Goal: Information Seeking & Learning: Stay updated

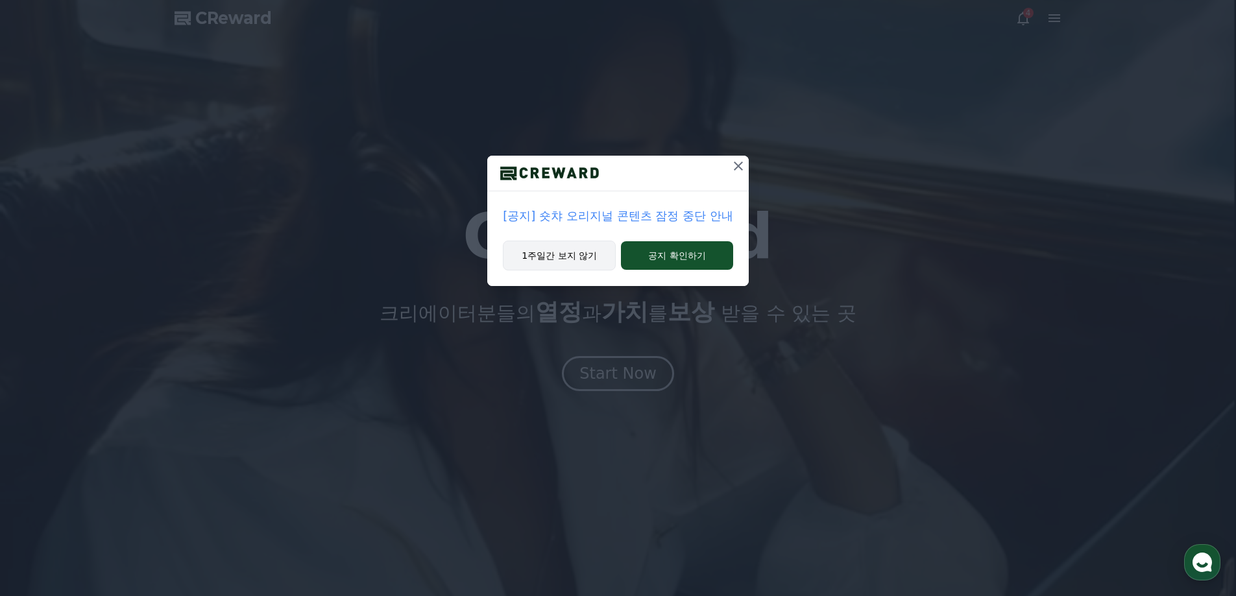
click at [554, 252] on button "1주일간 보지 않기" at bounding box center [559, 256] width 113 height 30
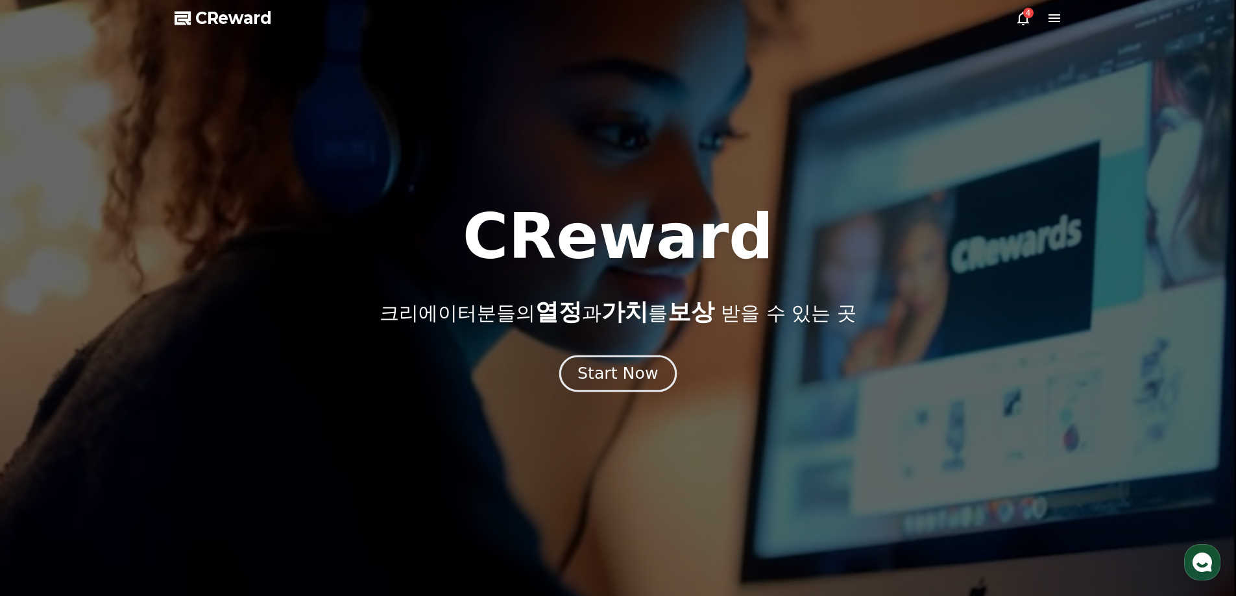
click at [600, 378] on div "Start Now" at bounding box center [617, 374] width 80 height 22
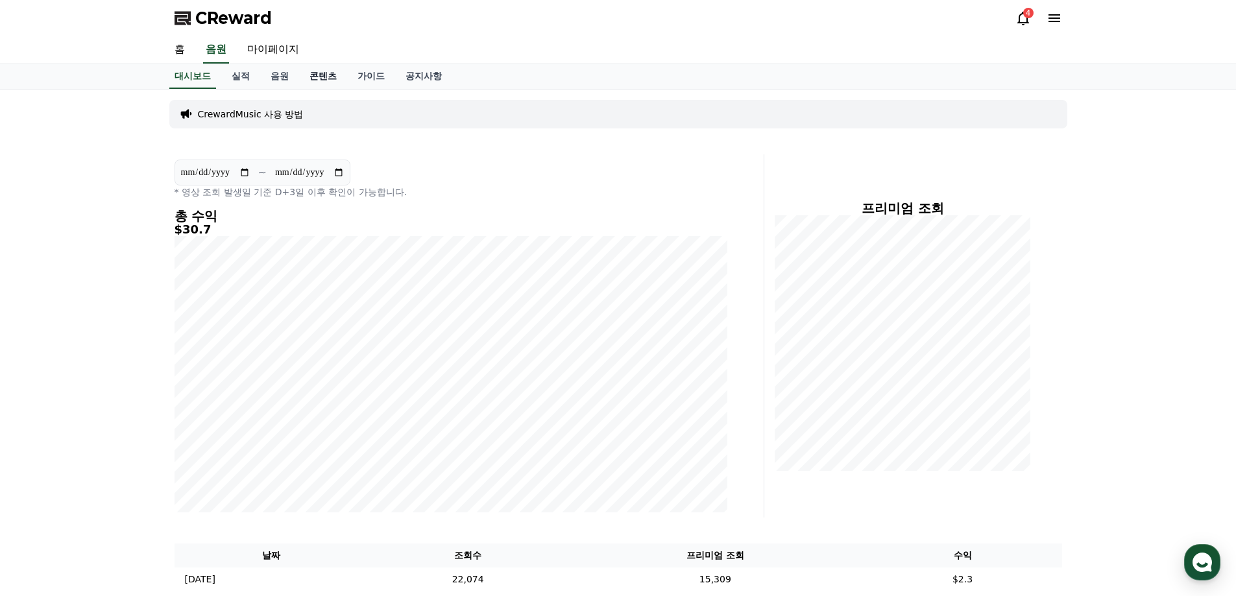
click at [320, 77] on link "콘텐츠" at bounding box center [323, 76] width 48 height 25
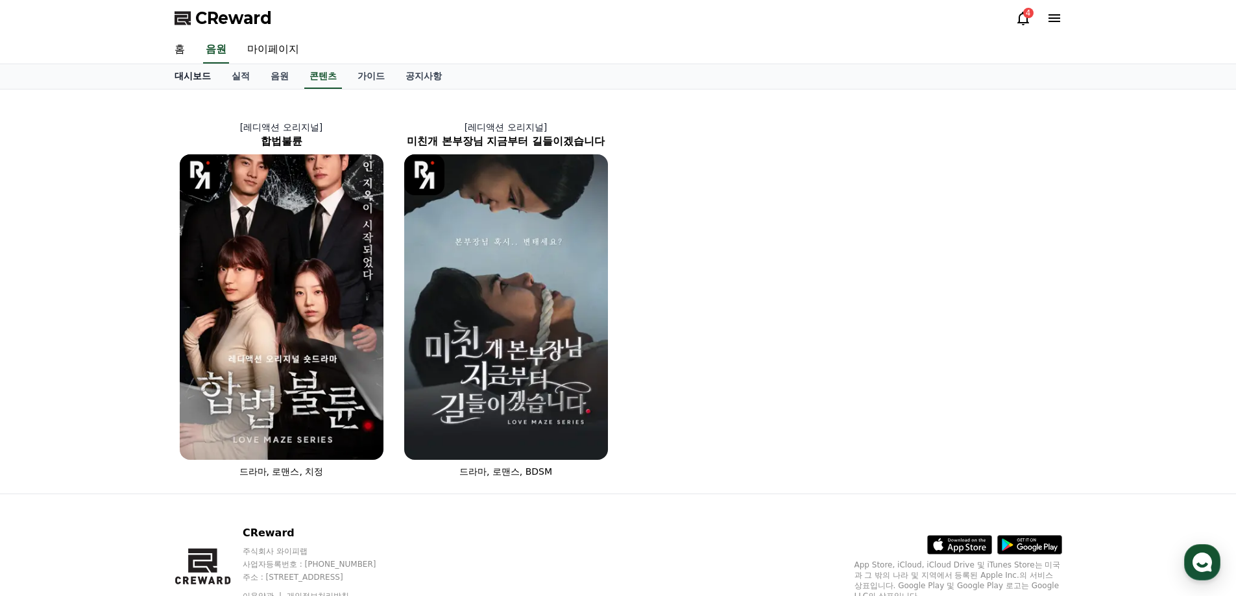
click at [195, 79] on link "대시보드" at bounding box center [192, 76] width 57 height 25
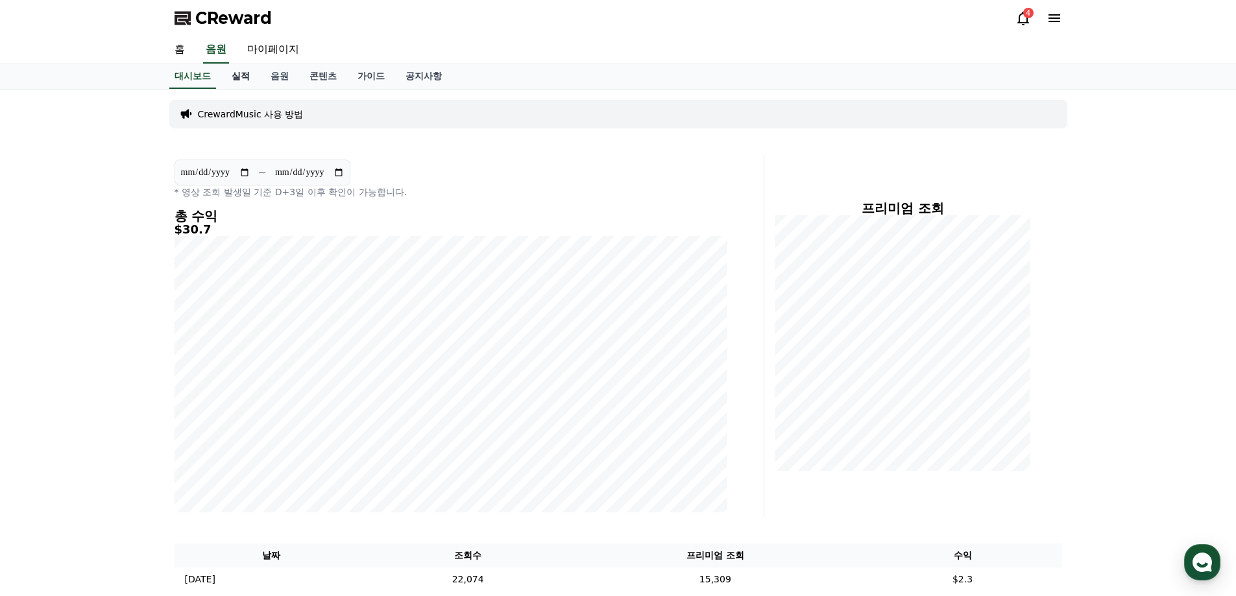
click at [254, 80] on link "실적" at bounding box center [240, 76] width 39 height 25
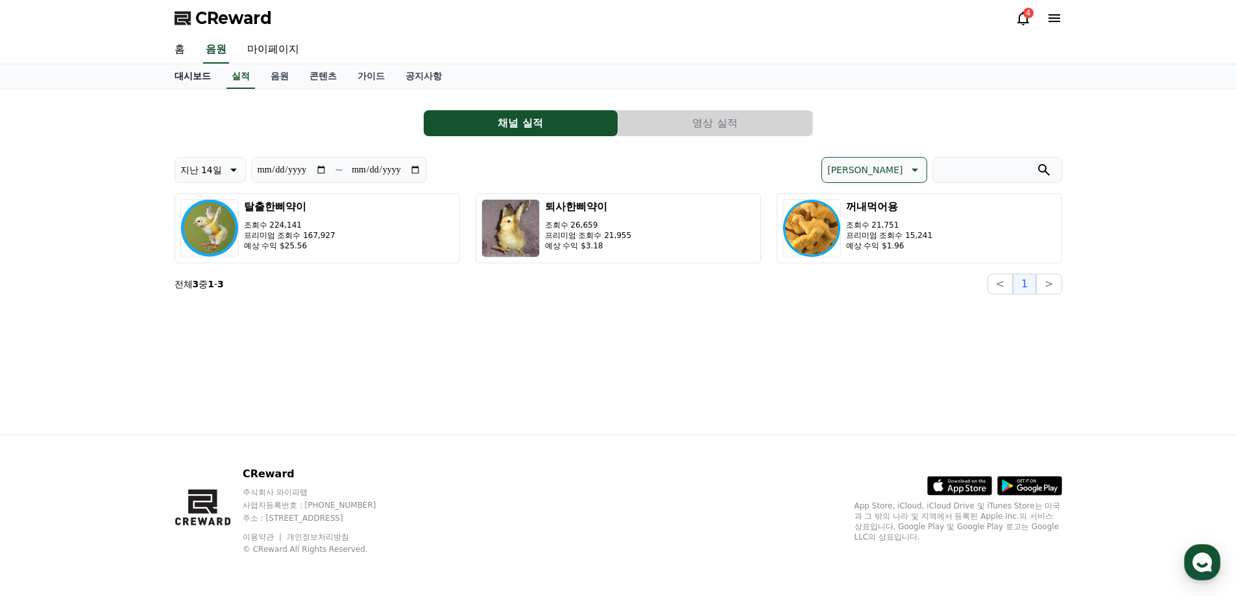
click at [193, 77] on link "대시보드" at bounding box center [192, 76] width 57 height 25
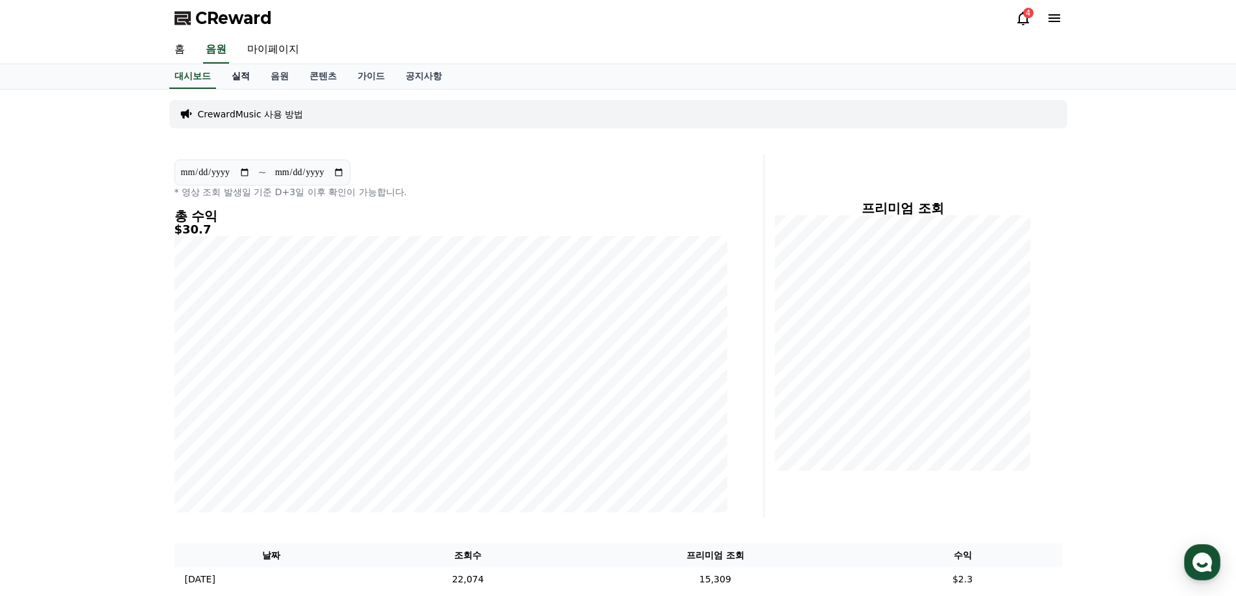
click at [252, 75] on link "실적" at bounding box center [240, 76] width 39 height 25
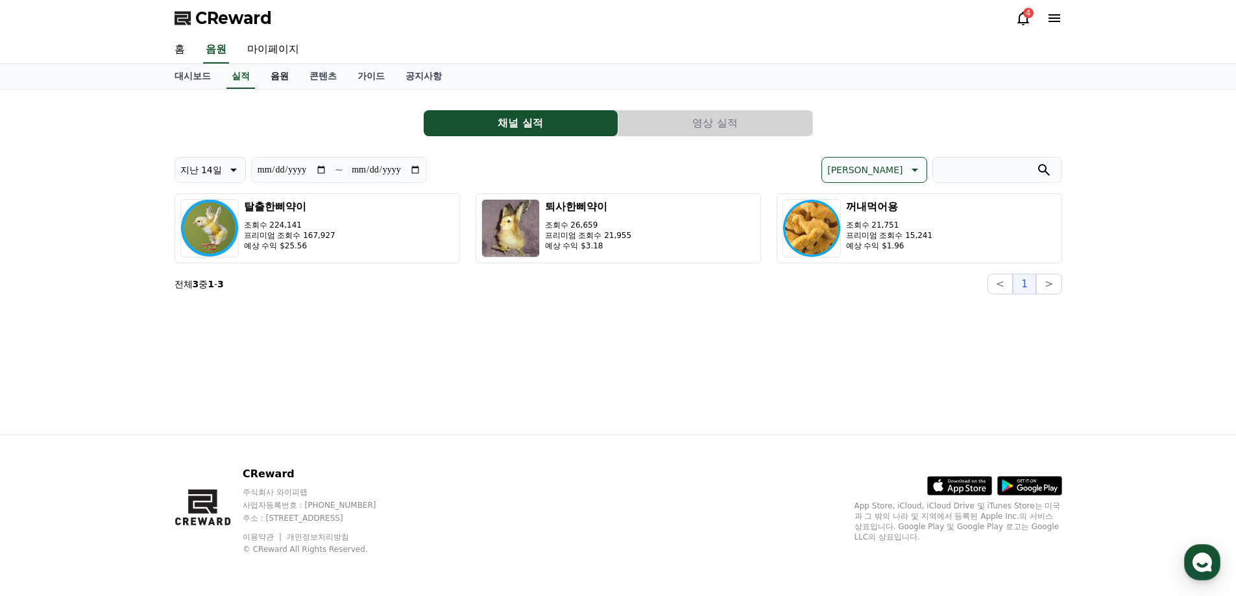
click at [297, 75] on link "음원" at bounding box center [279, 76] width 39 height 25
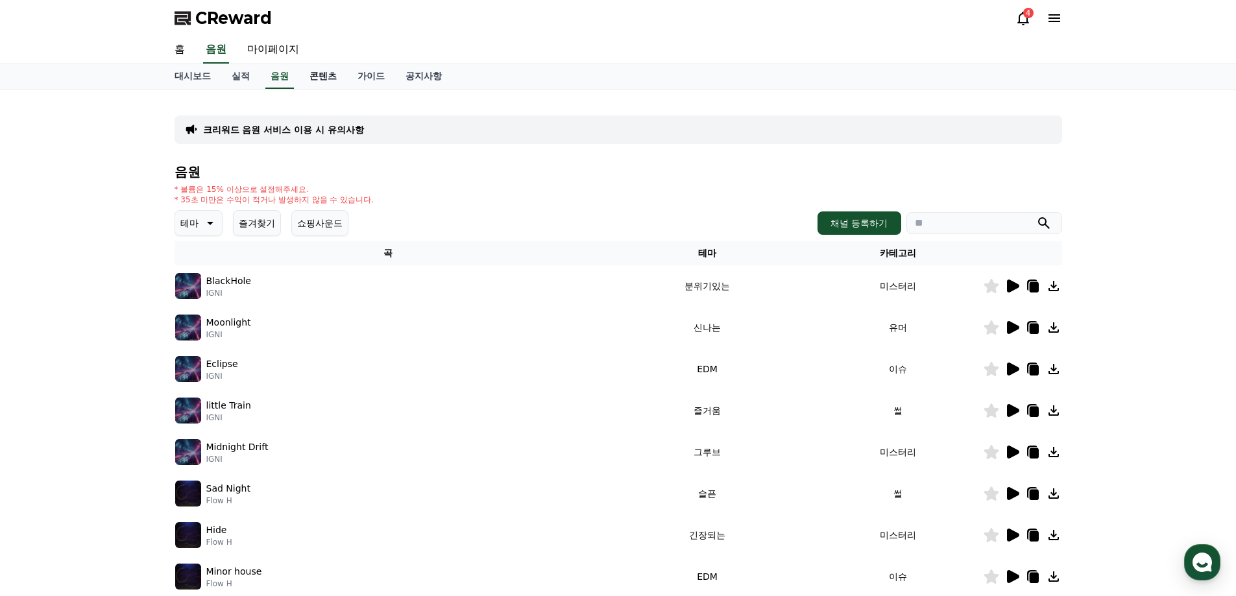
click at [321, 80] on link "콘텐츠" at bounding box center [323, 76] width 48 height 25
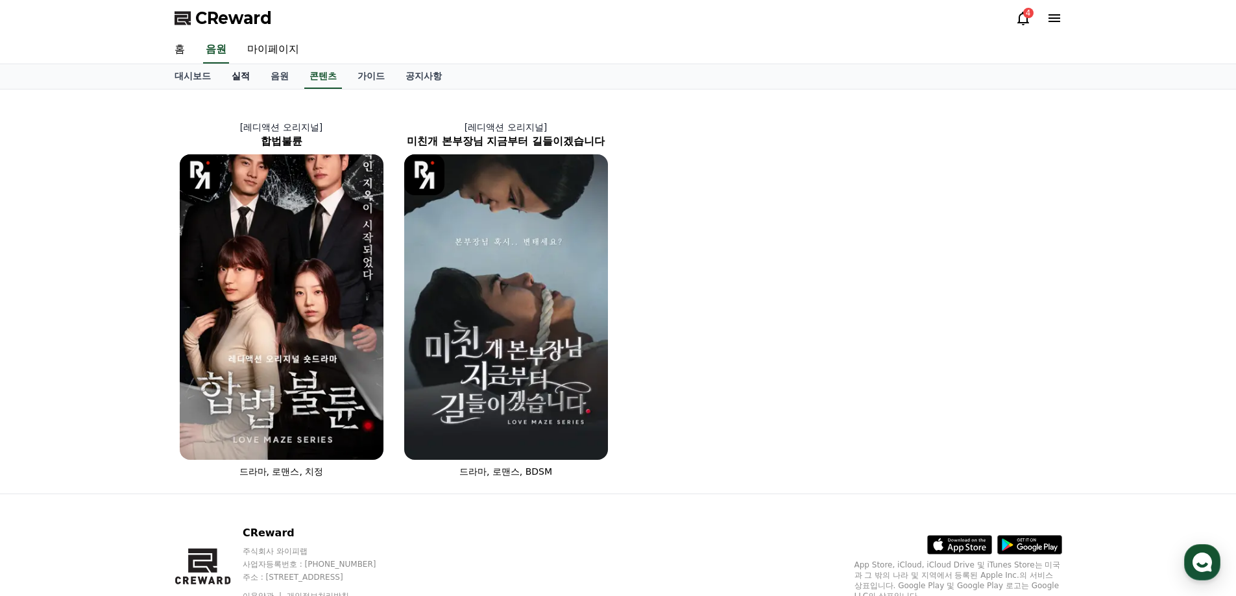
click at [236, 79] on link "실적" at bounding box center [240, 76] width 39 height 25
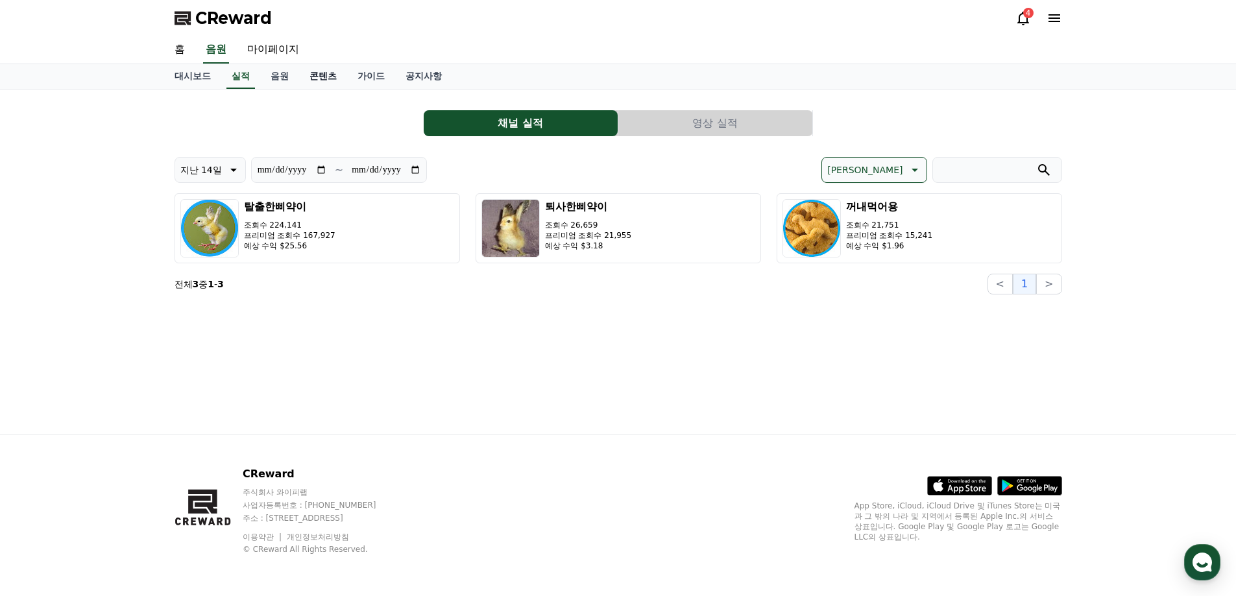
click at [328, 80] on link "콘텐츠" at bounding box center [323, 76] width 48 height 25
click at [428, 73] on link "공지사항" at bounding box center [423, 76] width 57 height 25
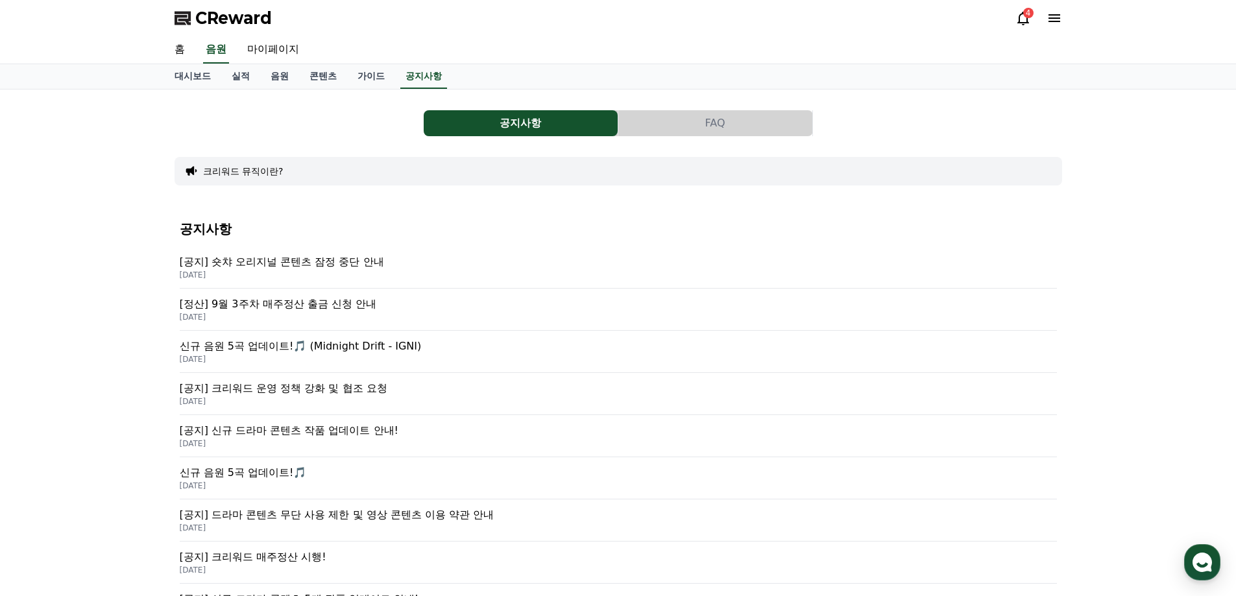
click at [346, 269] on p "[공지] 숏챠 오리지널 콘텐츠 잠정 중단 안내" at bounding box center [618, 262] width 877 height 16
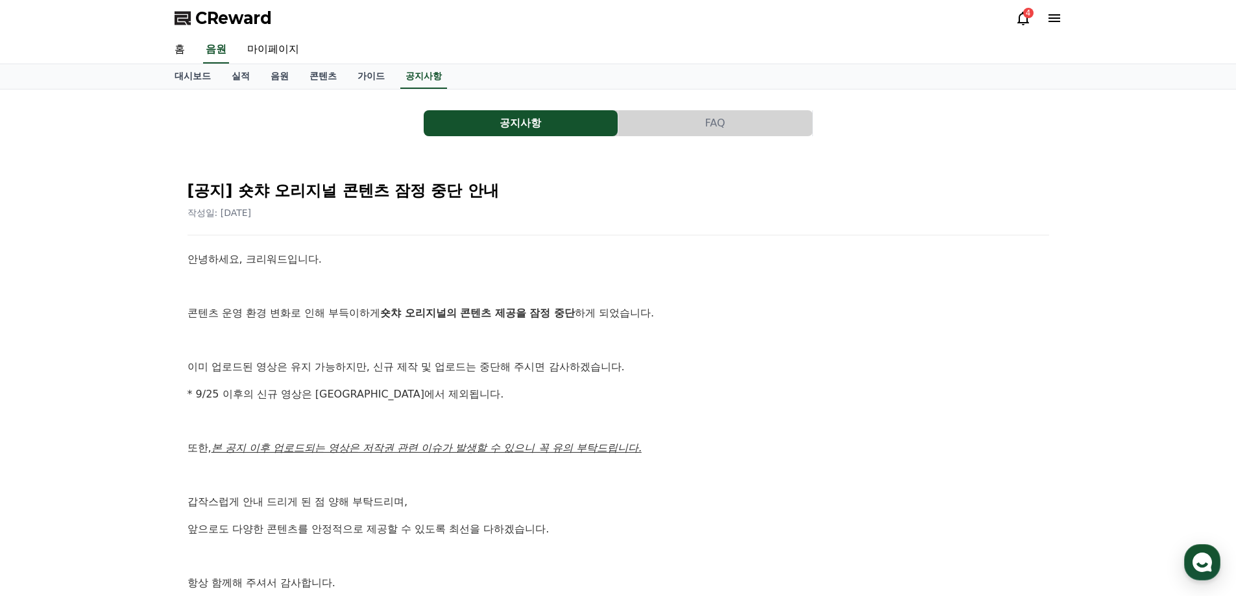
click at [426, 58] on div "홈 음원 마이페이지" at bounding box center [618, 49] width 908 height 27
click at [422, 77] on link "공지사항" at bounding box center [423, 76] width 47 height 25
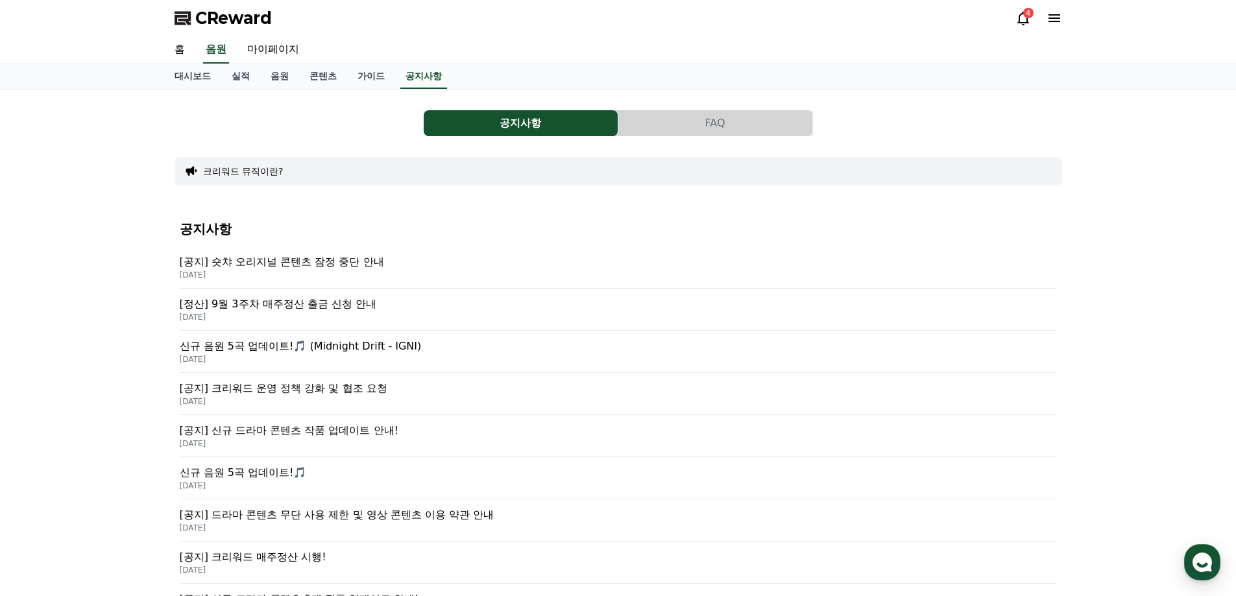
click at [365, 310] on p "[정산] 9월 3주차 매주정산 출금 신청 안내" at bounding box center [618, 305] width 877 height 16
